Goal: Transaction & Acquisition: Purchase product/service

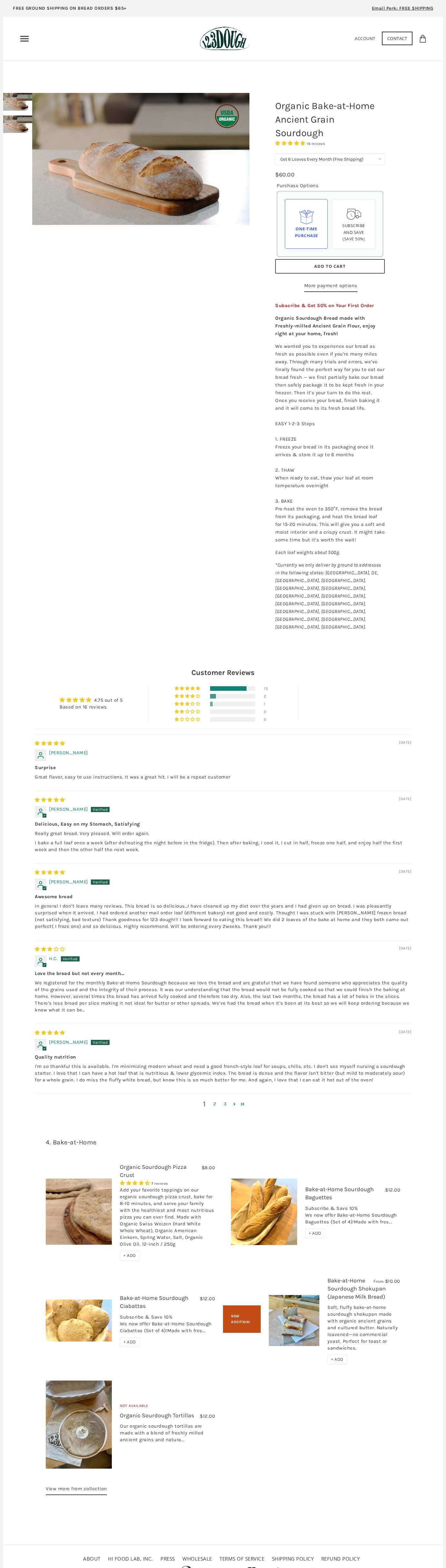
select select "Get 6 Loaves Every Month (Free Shipping)"
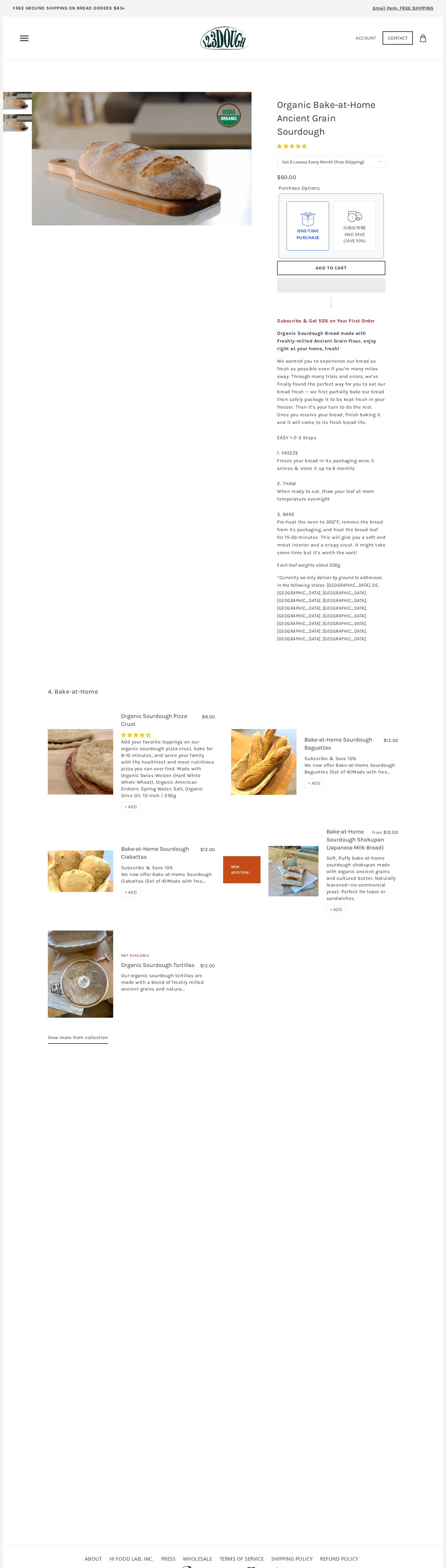
select select "Get 6 Loaves Every Month (Free Shipping)"
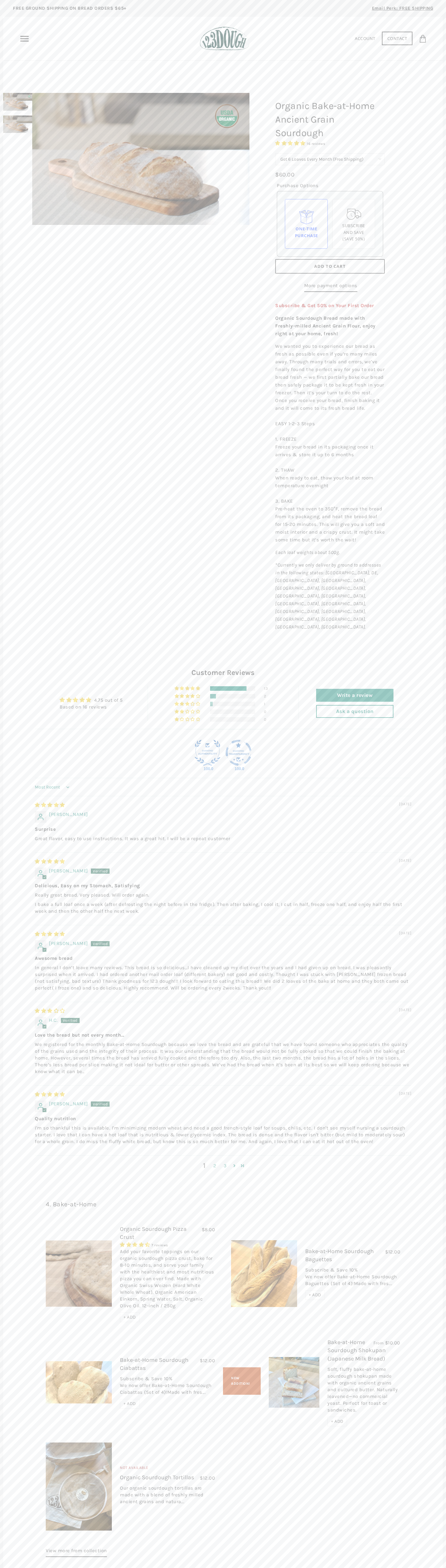
click at [330, 267] on span "Add to Cart" at bounding box center [330, 267] width 32 height 6
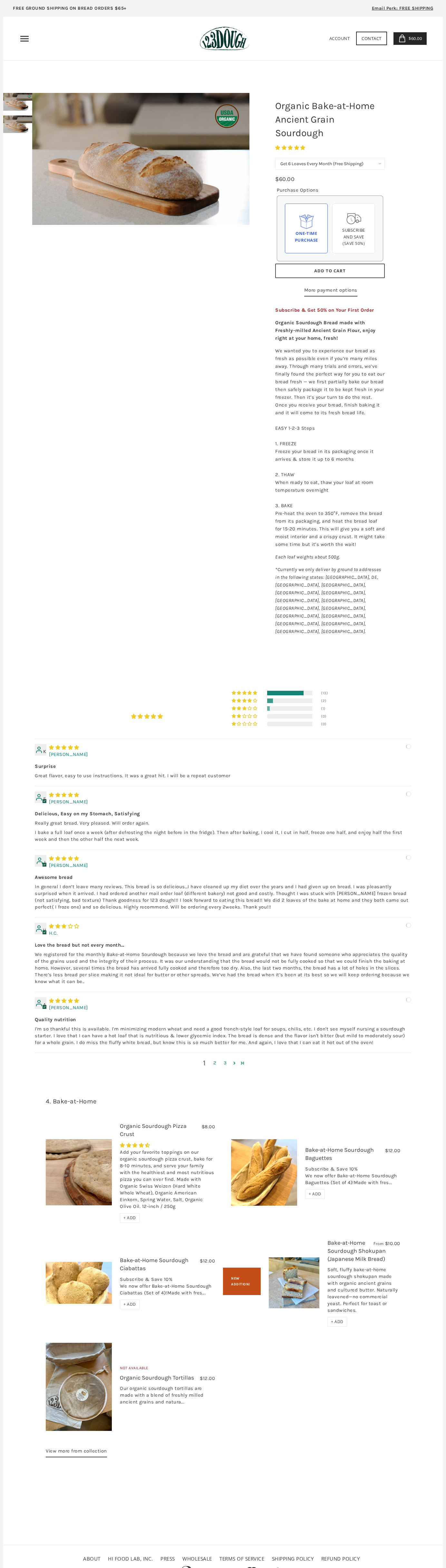
select select "Get 6 Loaves Every Month (Free Shipping)"
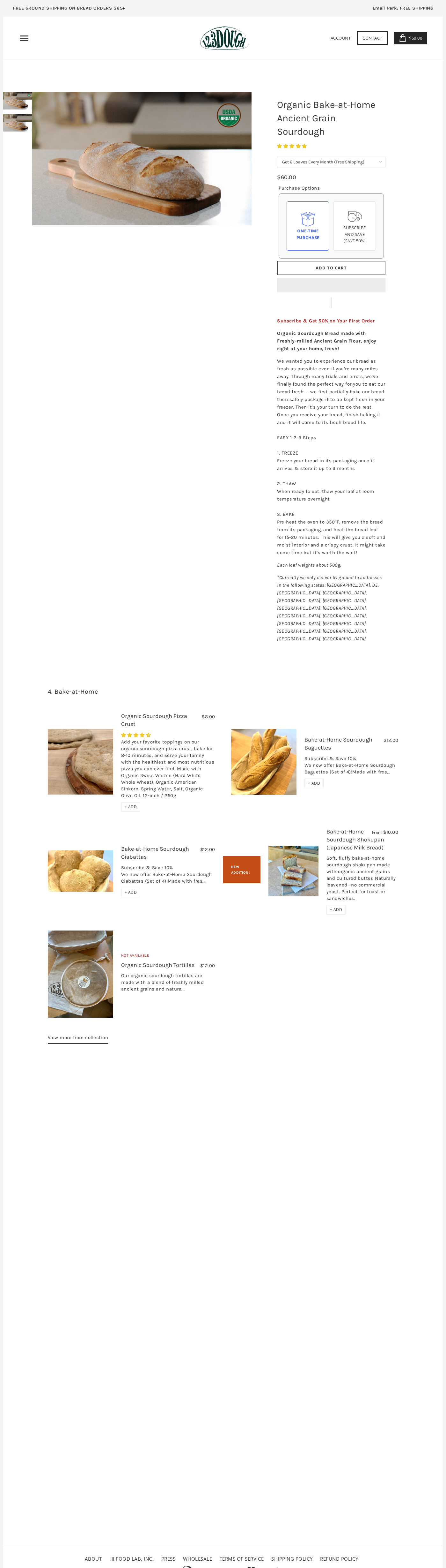
select select "Get 6 Loaves Every Month (Free Shipping)"
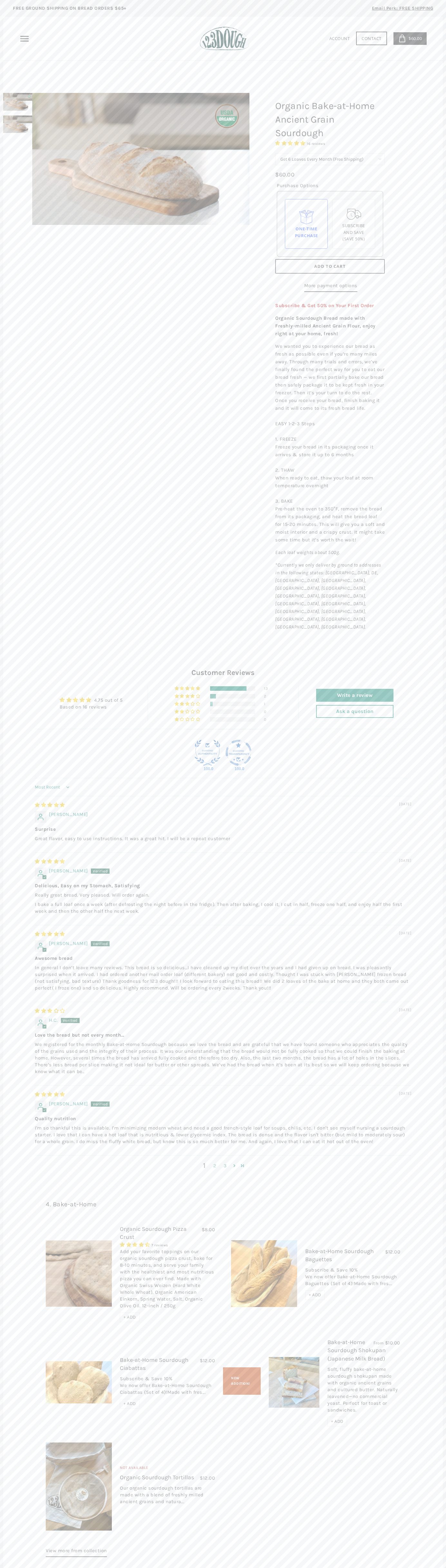
click at [199, 31] on div at bounding box center [224, 39] width 62 height 24
click at [442, 526] on div "Organic Bake-at-Home Ancient Grain Sourdough 16 reviews 1 Loaf of Ancient Grain…" at bounding box center [362, 360] width 193 height 567
click at [271, 1584] on html "arrow-left icon arrow-right icon behance icon cart icon chevron-left icon chevr…" at bounding box center [223, 821] width 446 height 1642
click at [13, 1276] on div "4. Bake-at-Home $8.00 Organic Sourdough Pizza Crust 7 reviews Add your favorite…" at bounding box center [223, 1378] width 440 height 390
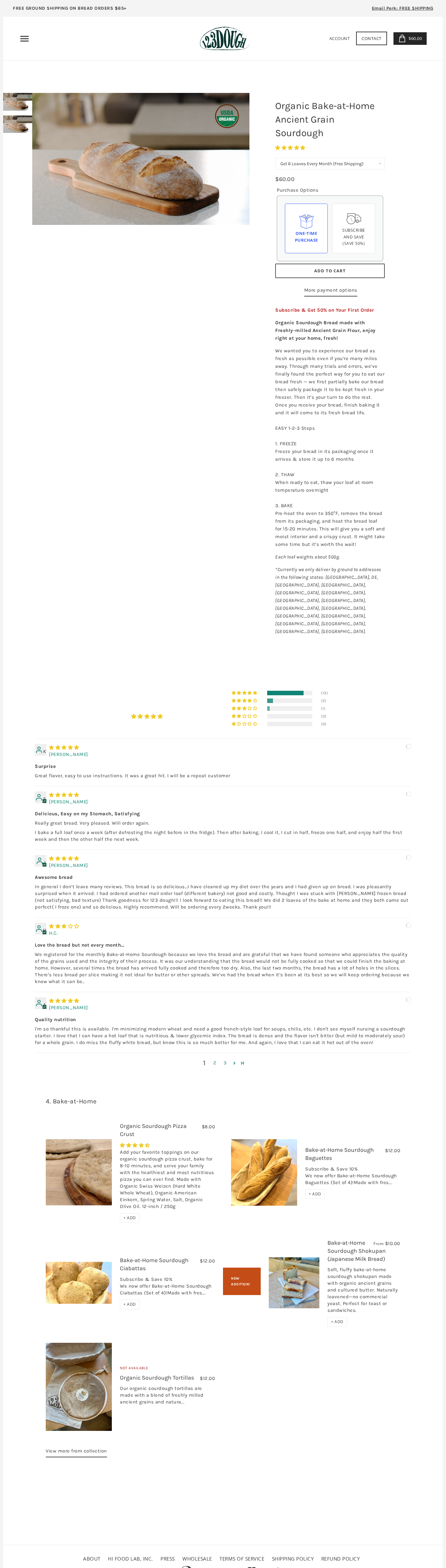
select select "Get 6 Loaves Every Month (Free Shipping)"
